Goal: Information Seeking & Learning: Compare options

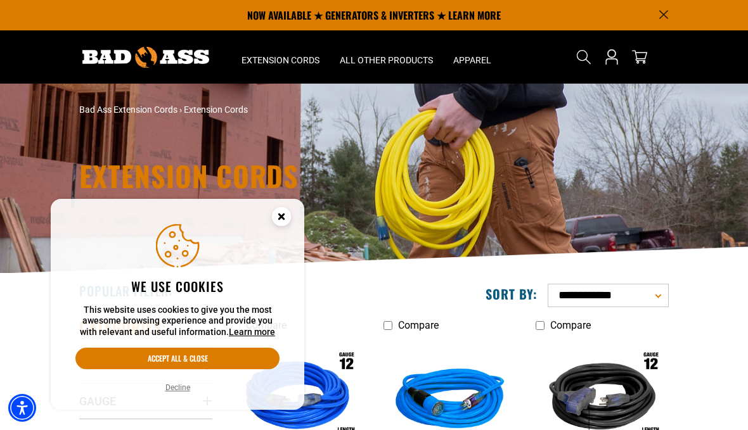
click at [283, 220] on circle "Cookie Consent" at bounding box center [281, 216] width 19 height 19
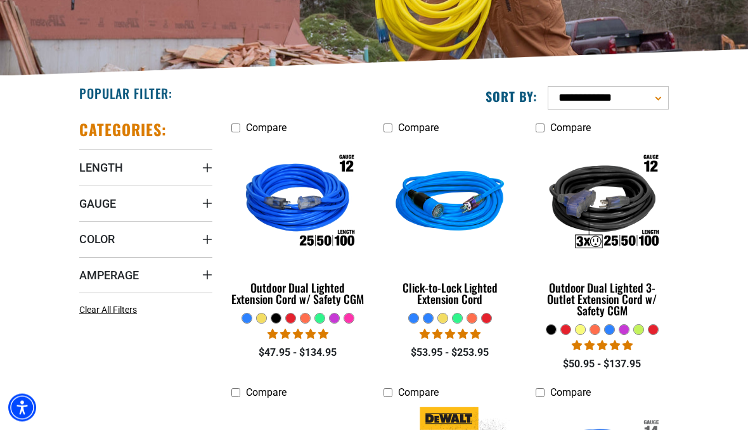
scroll to position [198, 0]
click at [91, 203] on span "Gauge" at bounding box center [97, 203] width 37 height 15
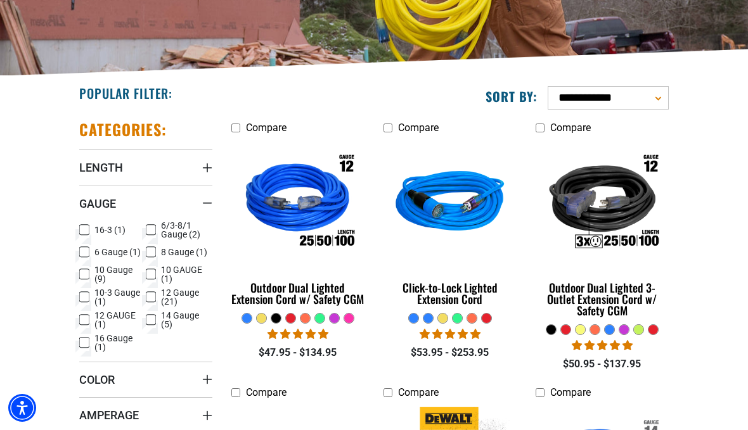
click at [150, 295] on icon at bounding box center [151, 297] width 10 height 16
click at [88, 323] on icon at bounding box center [84, 320] width 10 height 16
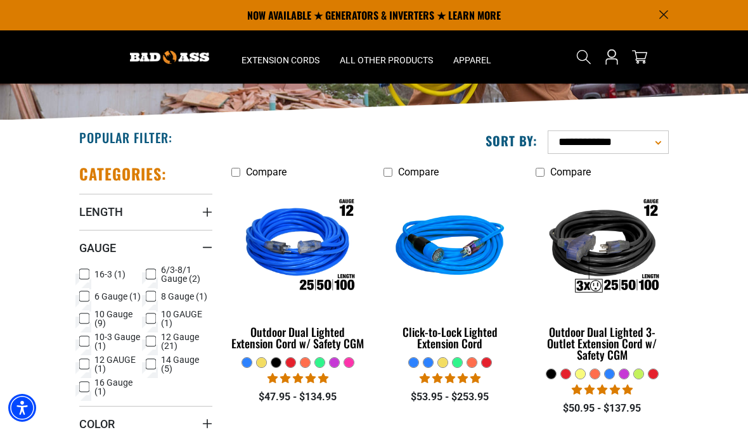
scroll to position [147, 0]
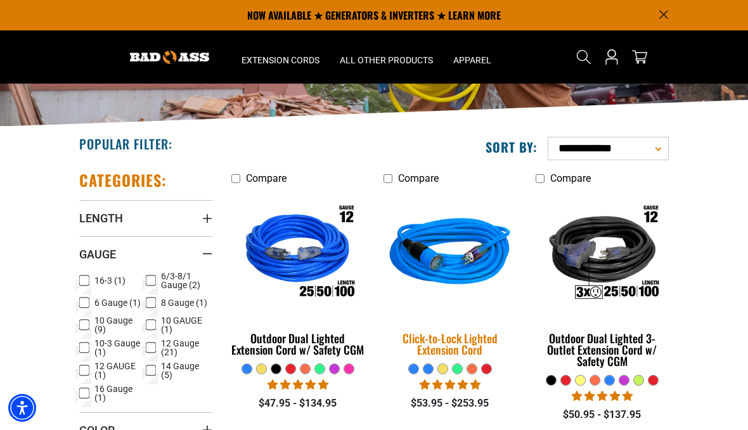
click at [419, 342] on div "Click-to-Lock Lighted Extension Cord" at bounding box center [449, 344] width 133 height 23
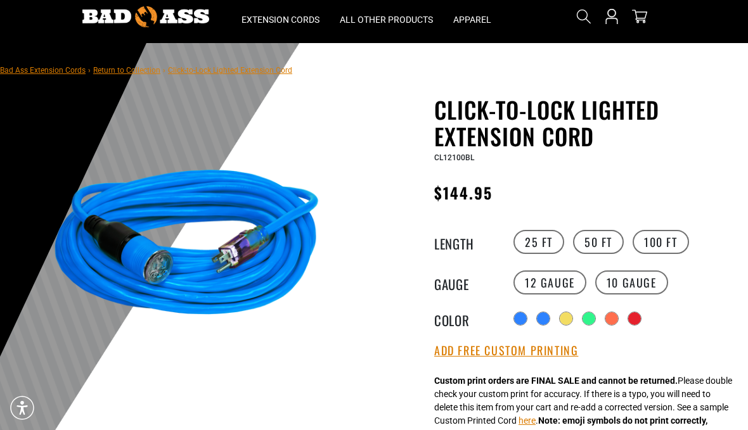
scroll to position [73, 0]
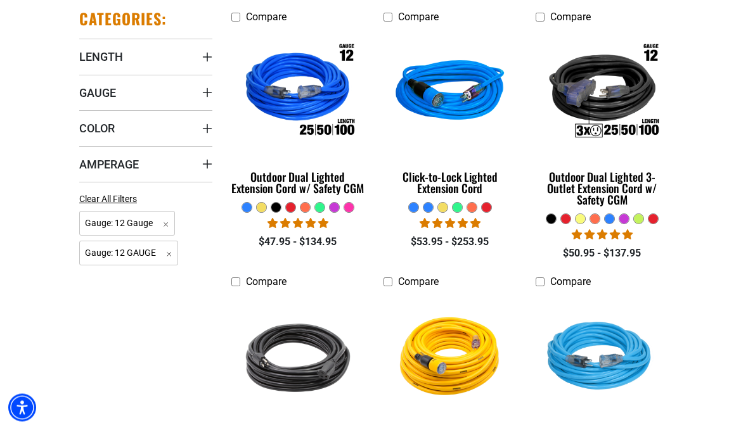
scroll to position [309, 0]
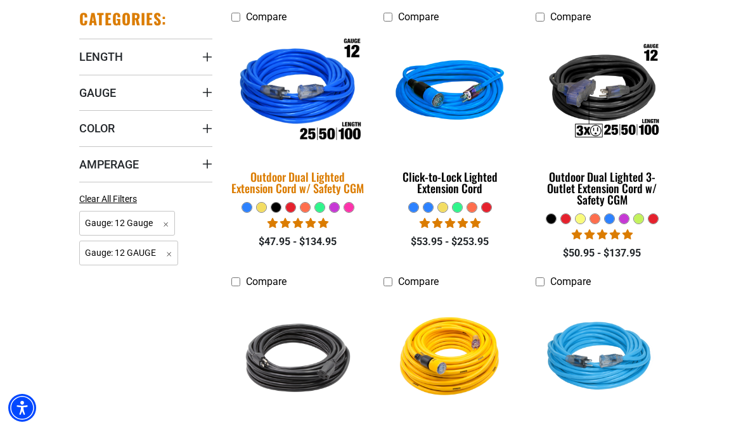
click at [301, 194] on div "Outdoor Dual Lighted Extension Cord w/ Safety CGM" at bounding box center [297, 182] width 133 height 23
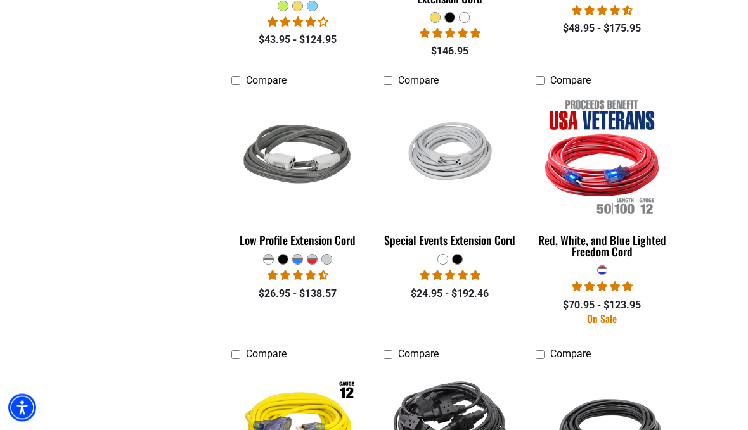
scroll to position [1042, 0]
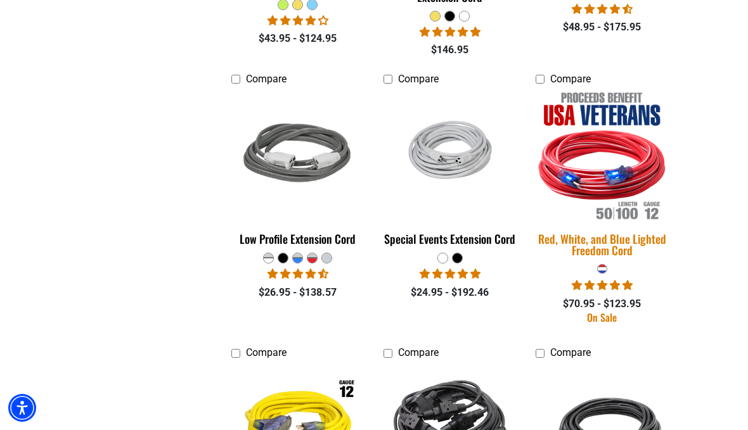
click at [605, 233] on div "Red, White, and Blue Lighted Freedom Cord" at bounding box center [601, 244] width 133 height 23
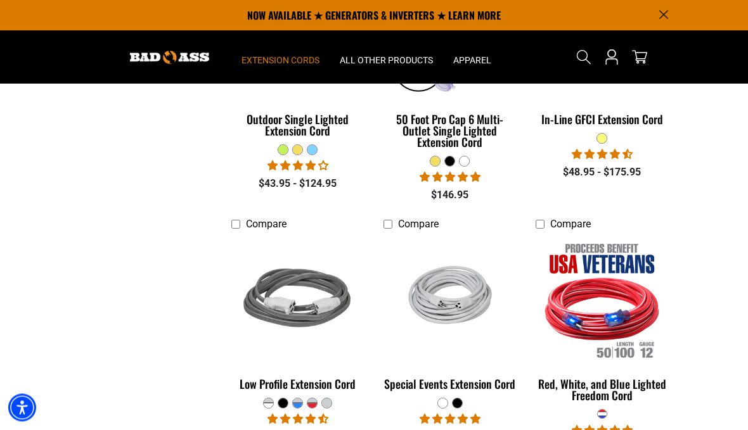
scroll to position [890, 0]
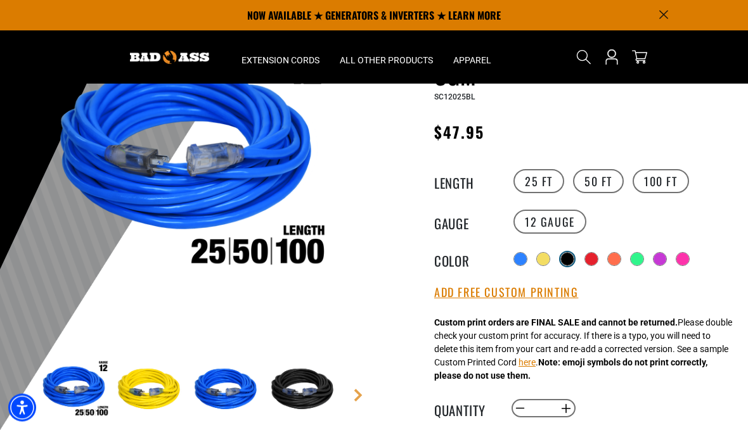
scroll to position [128, 0]
click at [570, 258] on div at bounding box center [567, 259] width 13 height 13
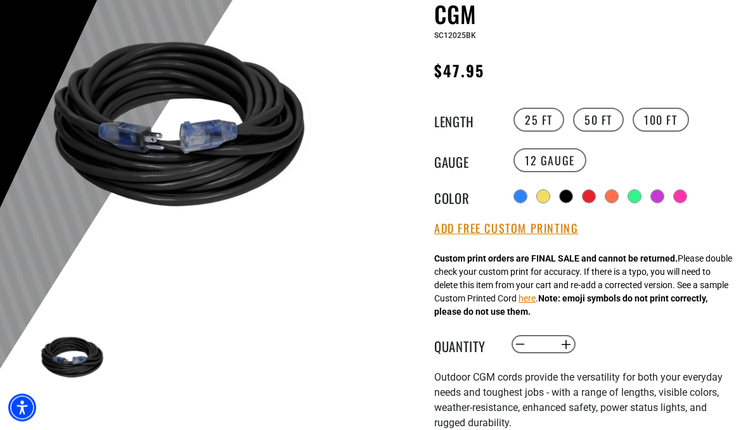
scroll to position [199, 0]
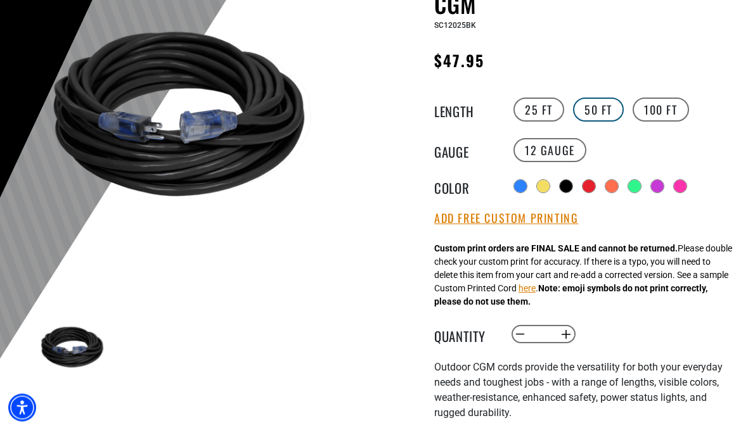
click at [597, 108] on label "50 FT" at bounding box center [598, 110] width 51 height 24
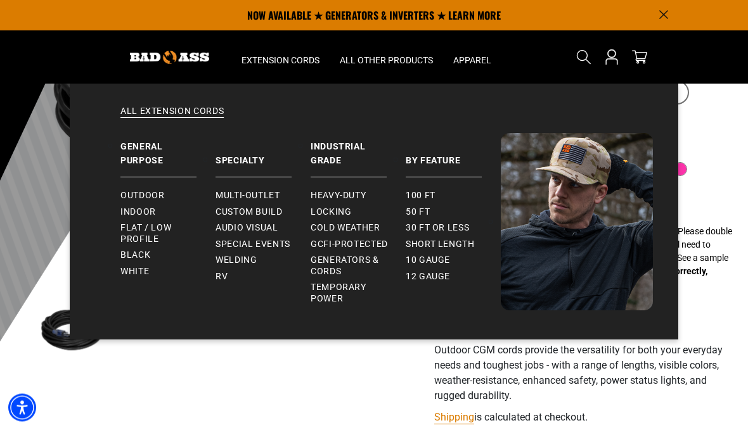
scroll to position [217, 0]
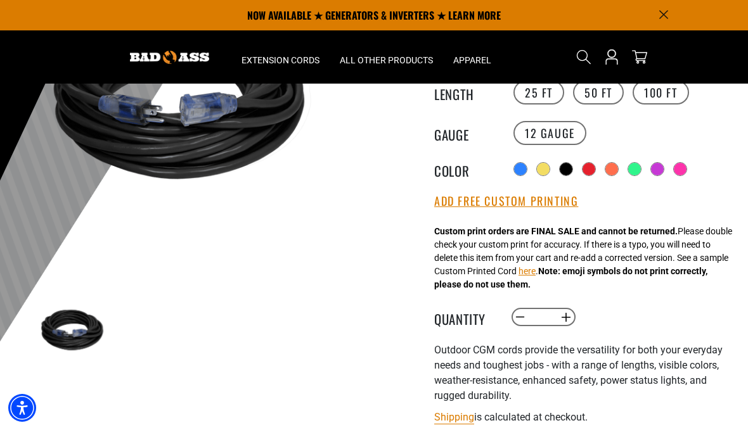
click at [214, 373] on main-product-gallery at bounding box center [187, 192] width 355 height 484
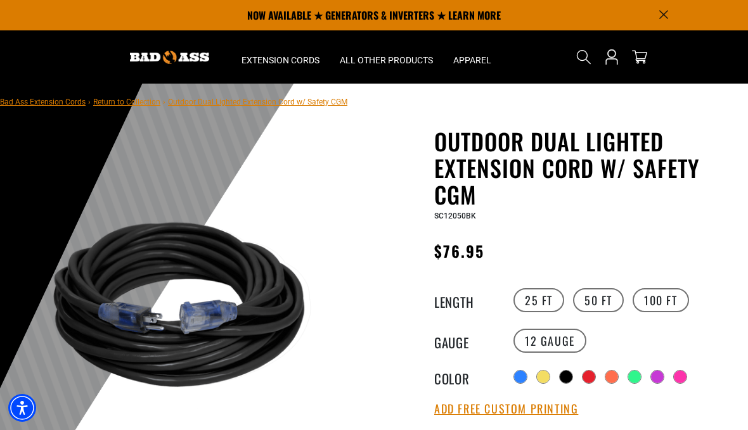
scroll to position [25, 0]
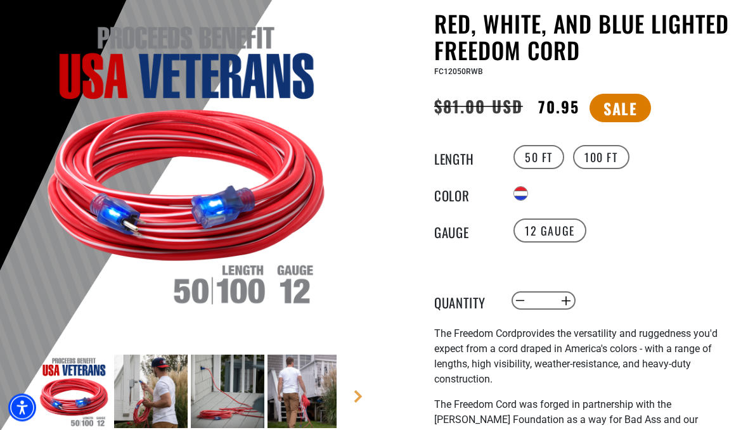
scroll to position [127, 0]
click at [233, 399] on img at bounding box center [228, 392] width 74 height 74
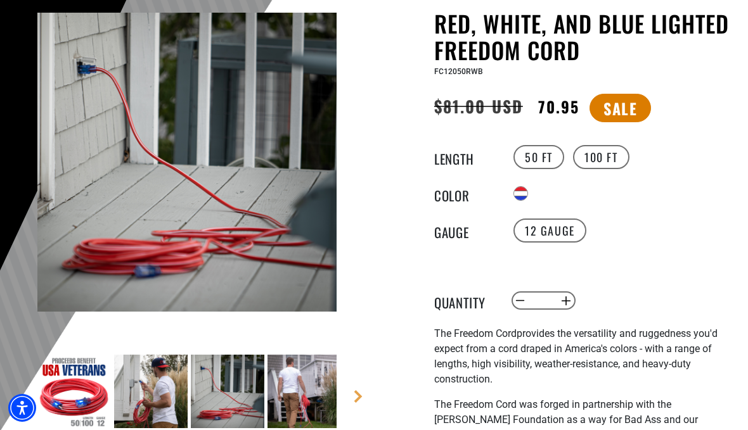
click at [295, 414] on img at bounding box center [304, 392] width 74 height 74
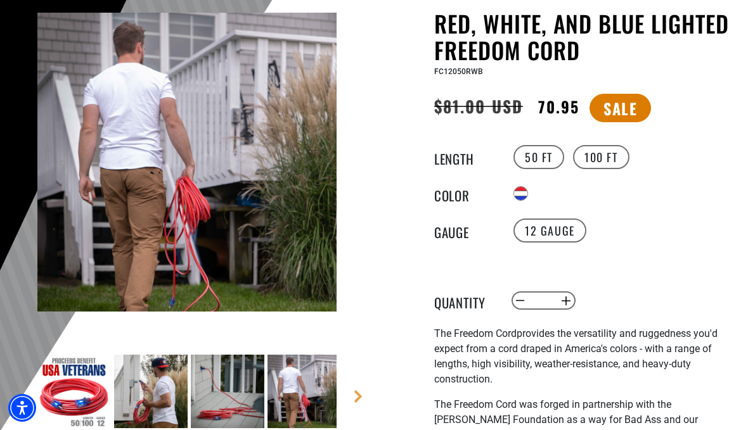
click at [214, 411] on img at bounding box center [228, 392] width 74 height 74
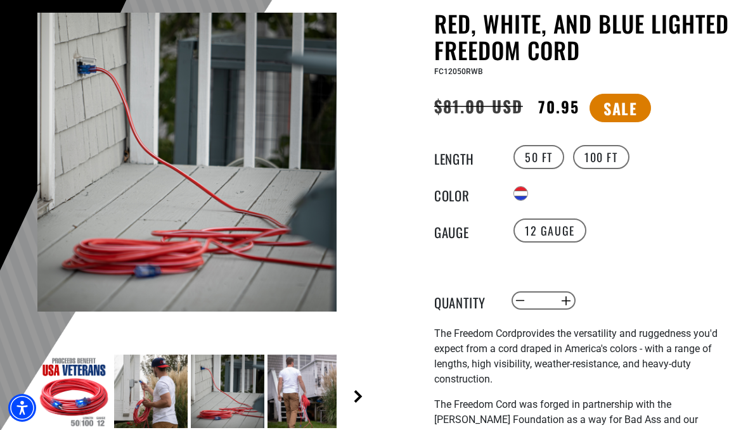
click at [361, 399] on link "Next" at bounding box center [358, 396] width 13 height 13
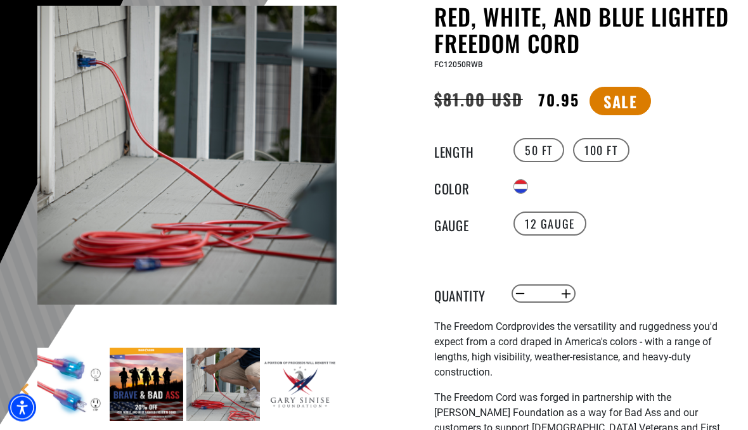
scroll to position [134, 0]
click at [203, 391] on img at bounding box center [223, 385] width 74 height 74
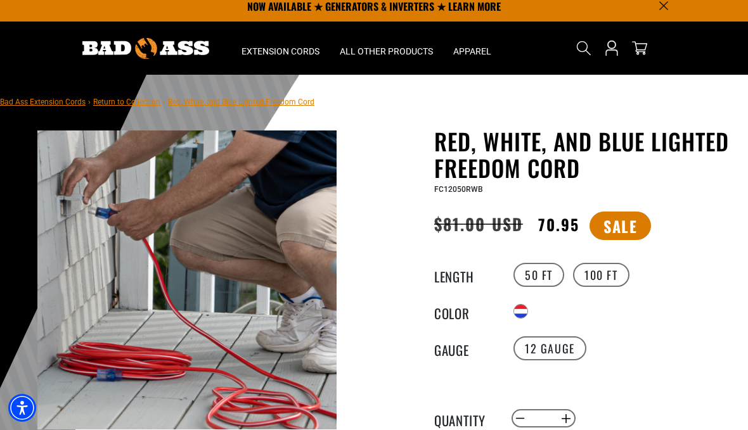
scroll to position [18, 0]
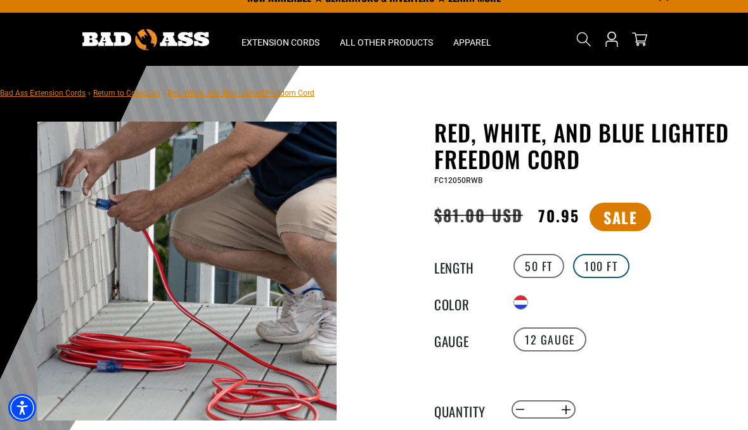
click at [601, 271] on label "100 FT" at bounding box center [601, 266] width 56 height 24
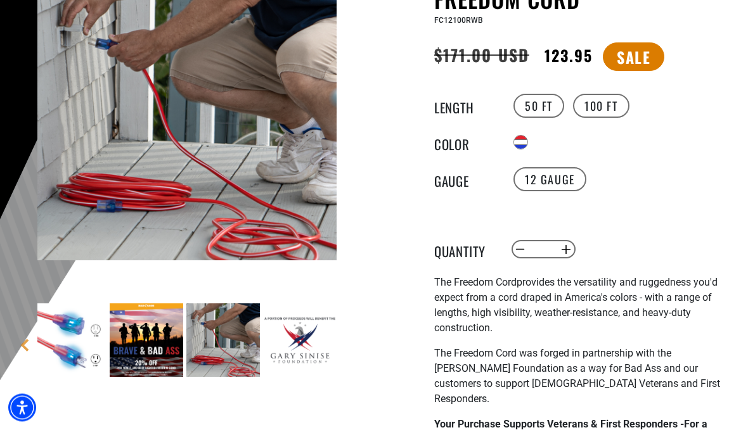
scroll to position [178, 0]
